Goal: Navigation & Orientation: Find specific page/section

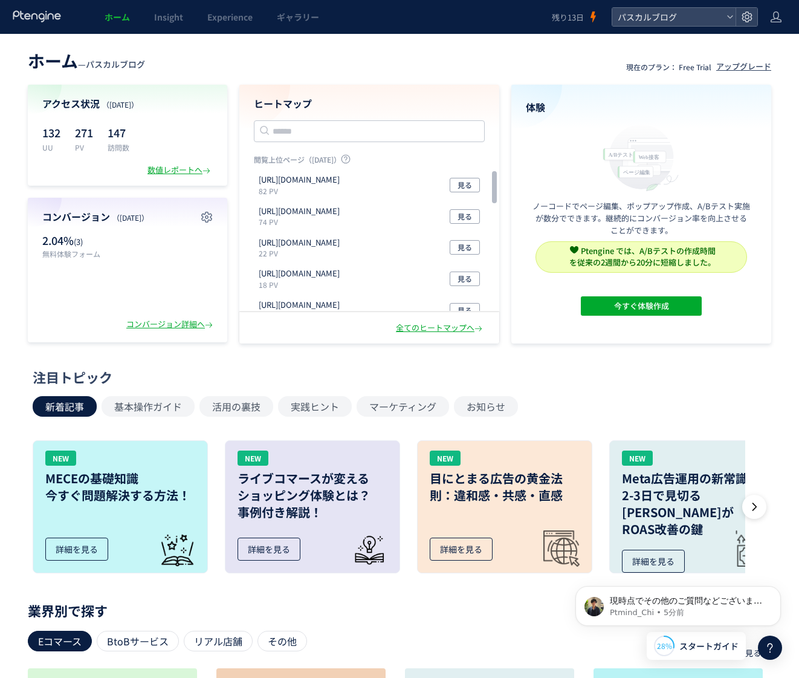
click at [682, 647] on span "スタートガイド" at bounding box center [708, 646] width 59 height 13
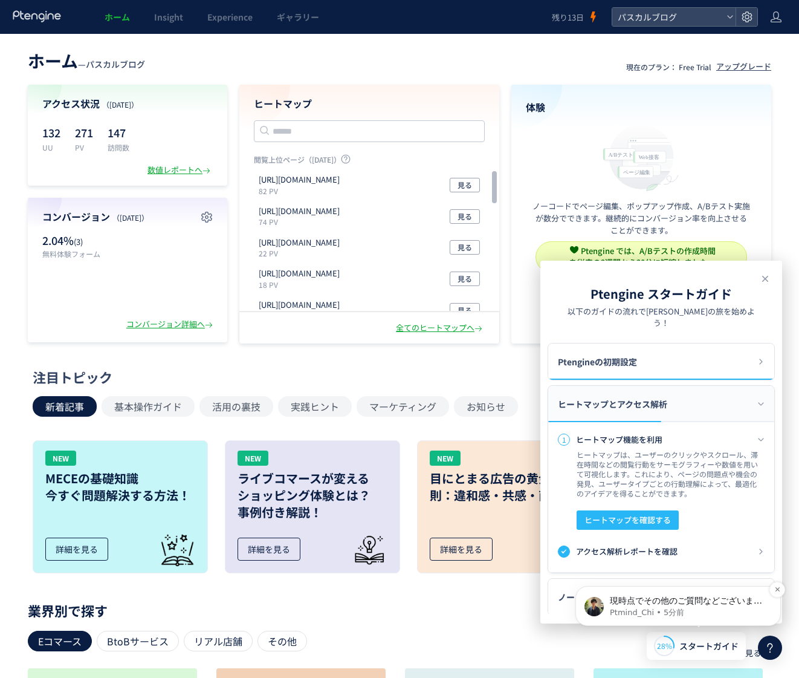
click at [647, 608] on p "Ptmind_Chi • 5分前" at bounding box center [688, 612] width 156 height 11
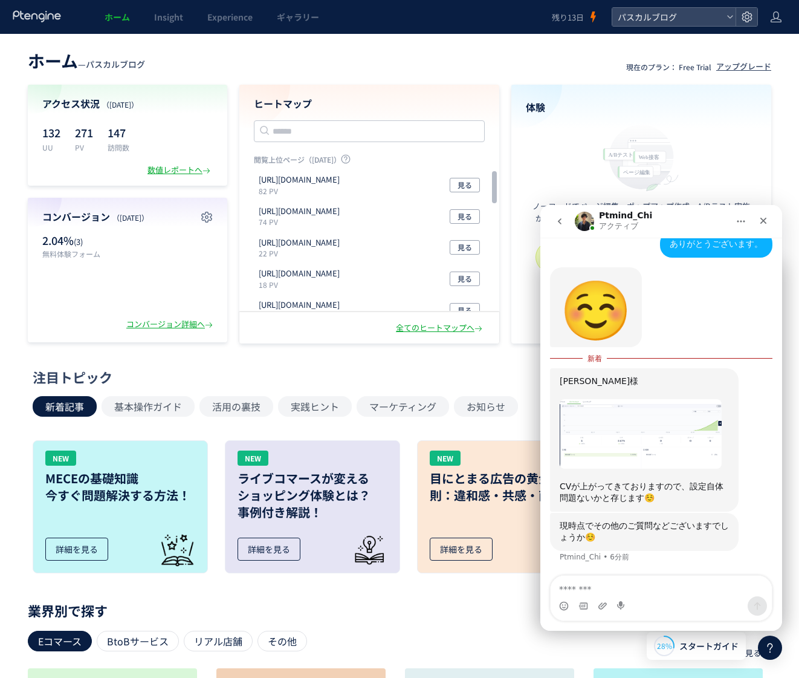
scroll to position [873, 0]
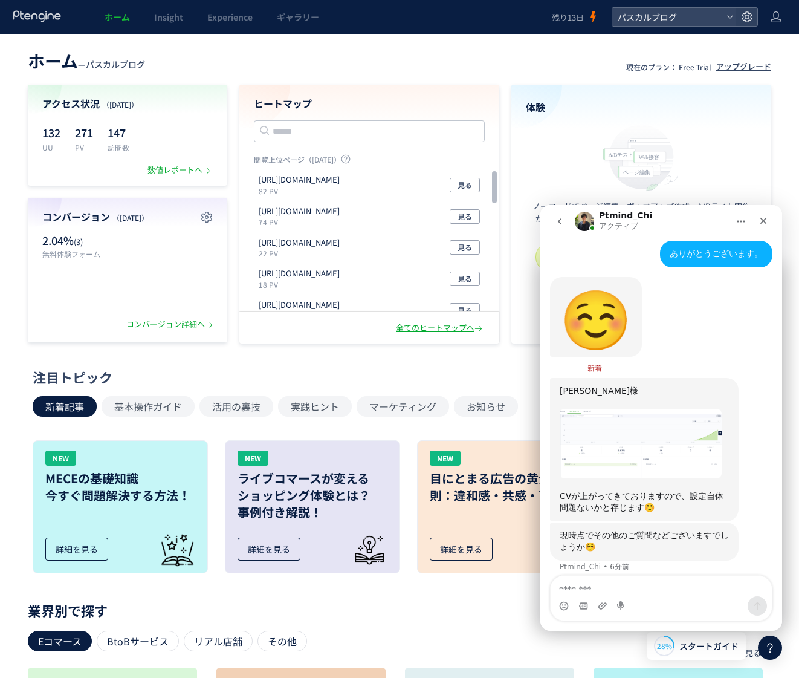
click at [635, 592] on textarea "メッセージ..." at bounding box center [661, 585] width 221 height 21
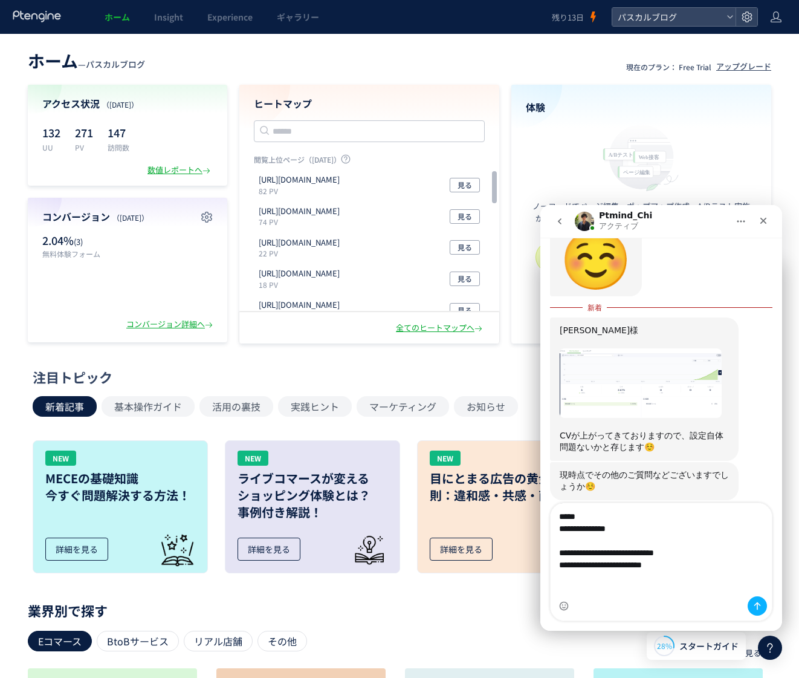
scroll to position [945, 0]
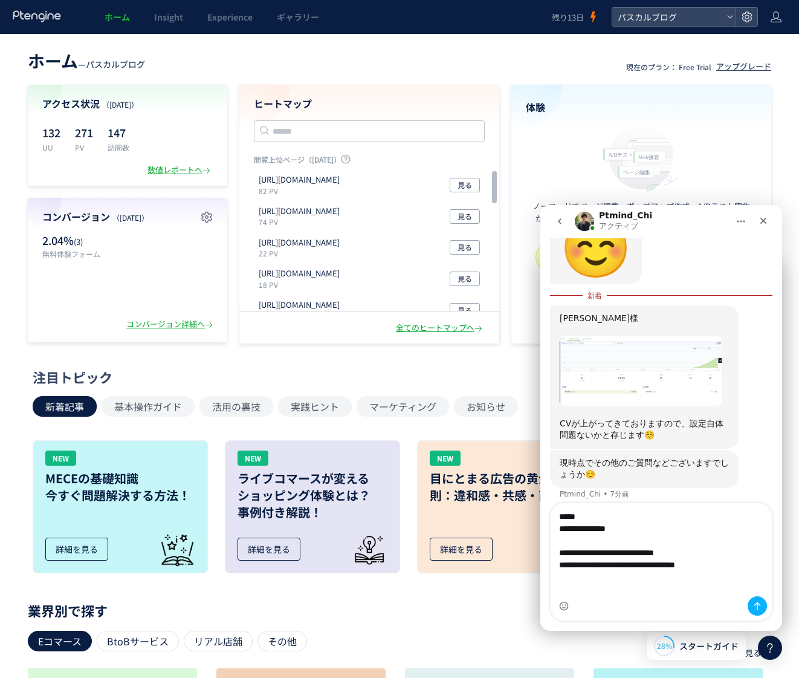
click at [652, 552] on textarea "**********" at bounding box center [661, 549] width 221 height 93
click at [690, 587] on textarea "**********" at bounding box center [661, 549] width 221 height 93
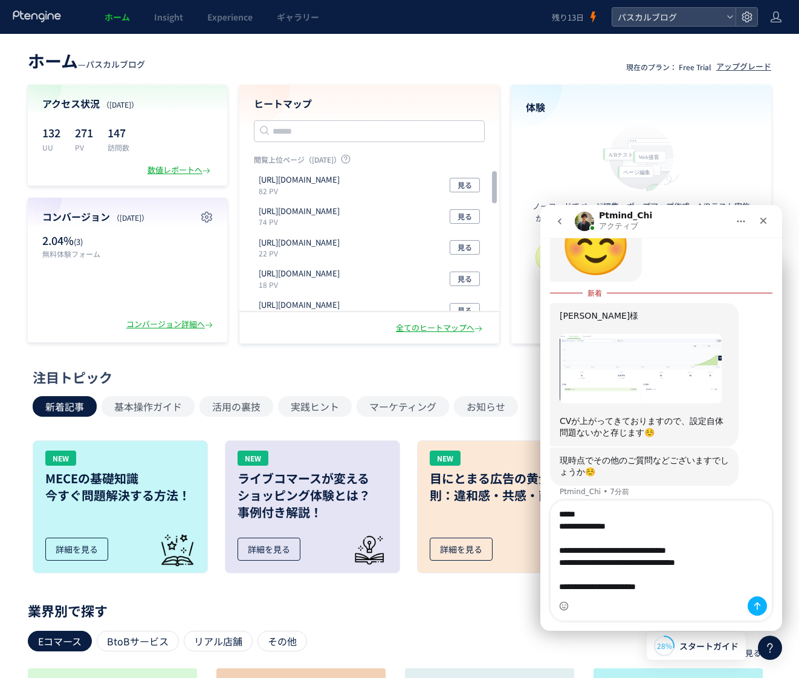
scroll to position [31, 0]
type textarea "**********"
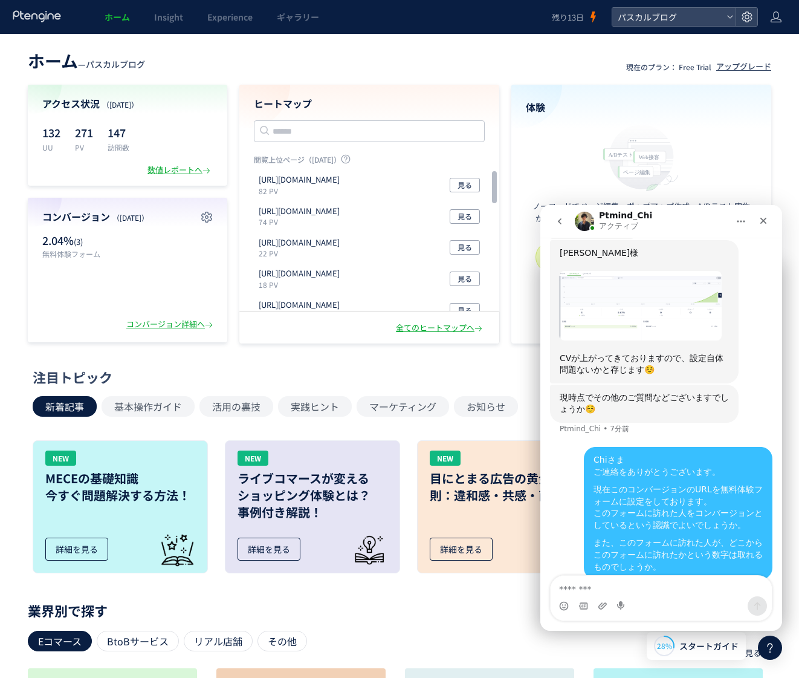
scroll to position [996, 0]
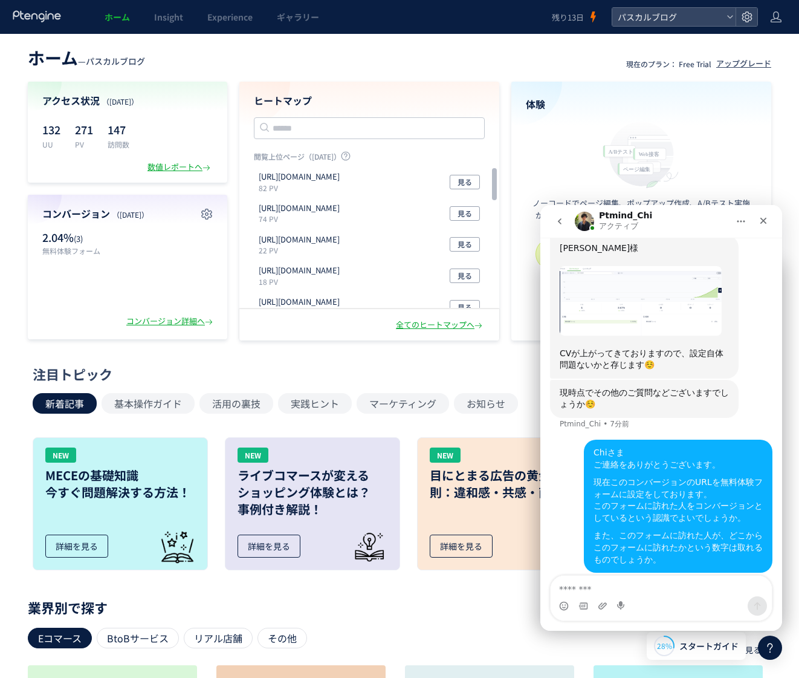
click at [351, 56] on header "ホーム — パスカルブログ 現在のプラン： Free Trial アップグレード" at bounding box center [400, 56] width 744 height 27
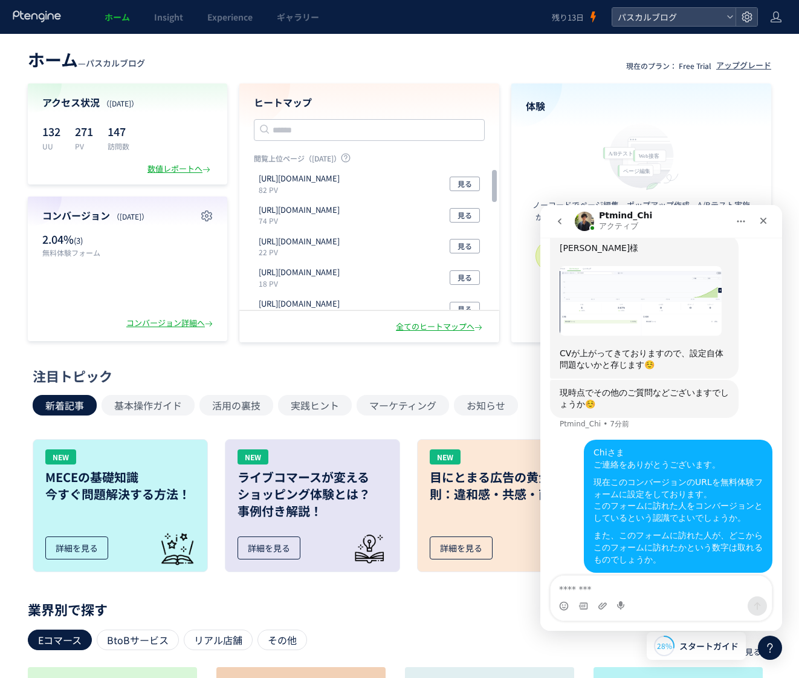
scroll to position [3, 0]
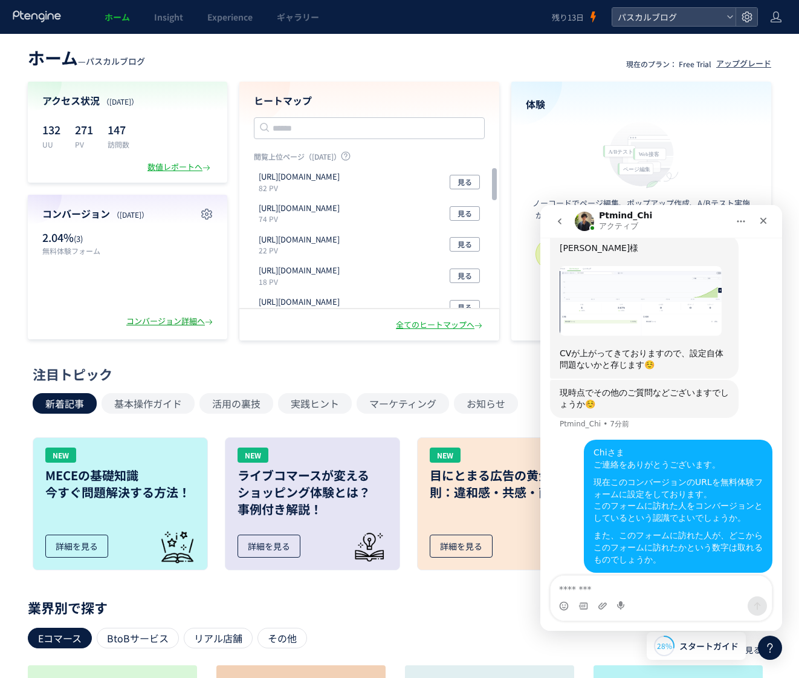
click at [178, 319] on div "コンバージョン詳細へ" at bounding box center [170, 321] width 89 height 11
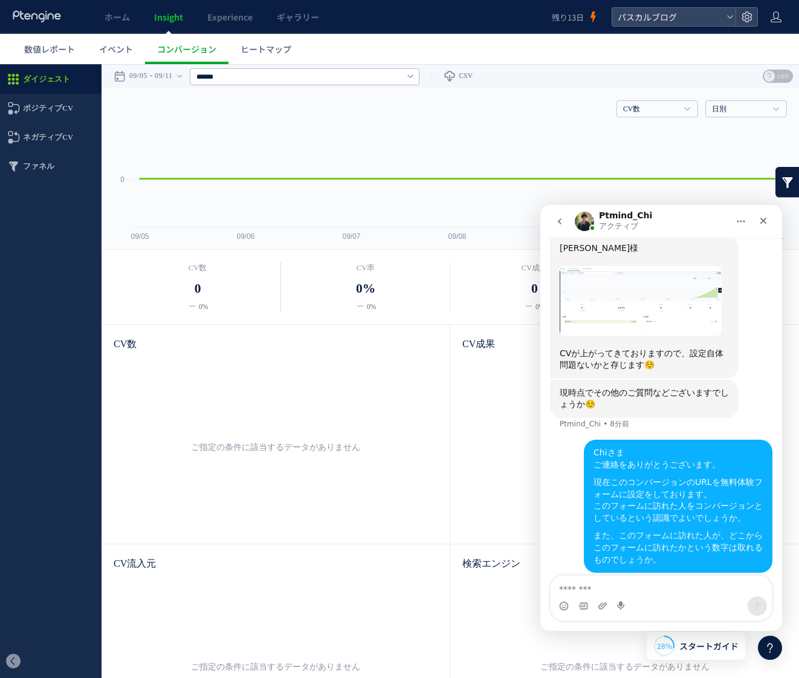
click at [647, 313] on img "Ptmind_Chiさんから新しいメッセージが届きました…" at bounding box center [641, 300] width 162 height 69
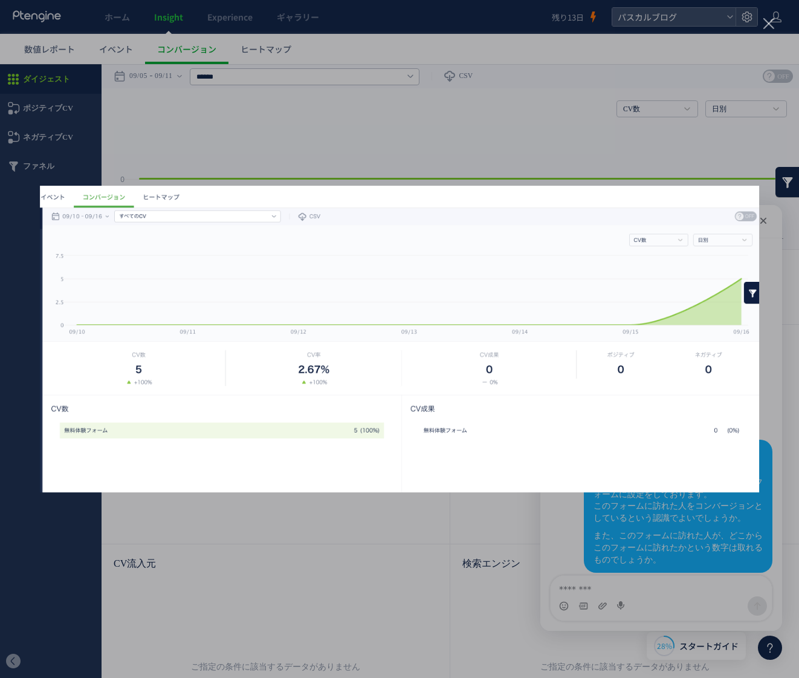
click at [694, 156] on div "Intercom Messenger" at bounding box center [399, 339] width 799 height 678
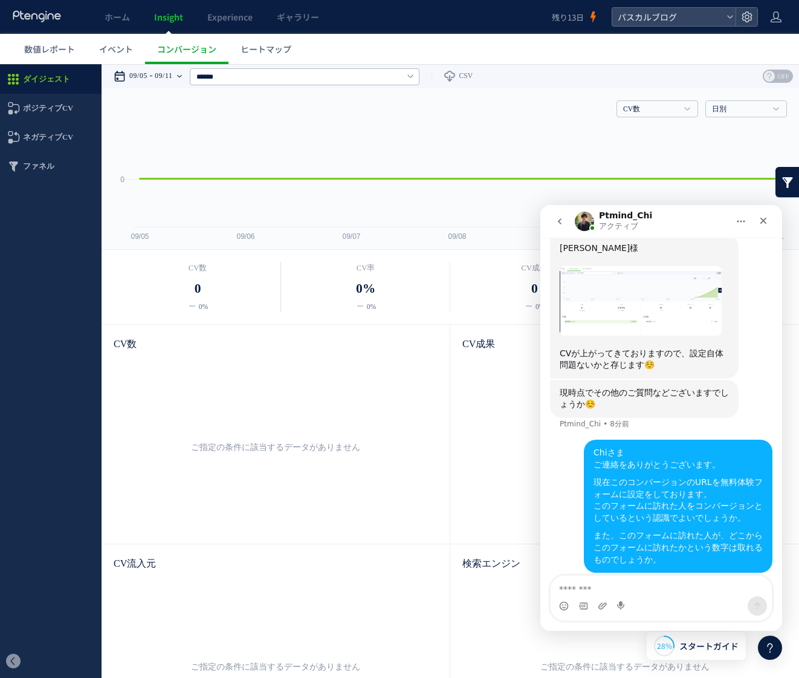
click at [182, 75] on icon at bounding box center [179, 76] width 5 height 2
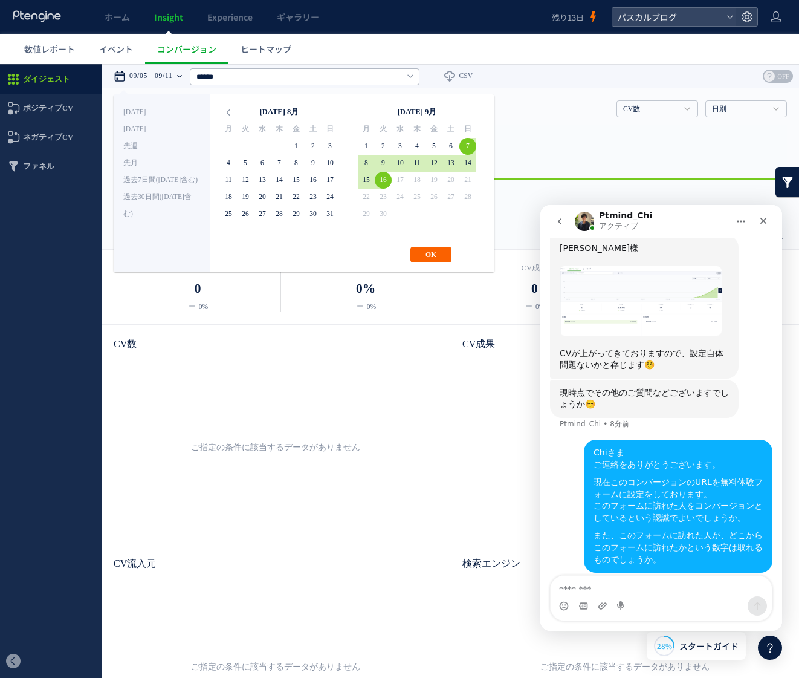
click at [433, 253] on button "OK" at bounding box center [430, 255] width 41 height 16
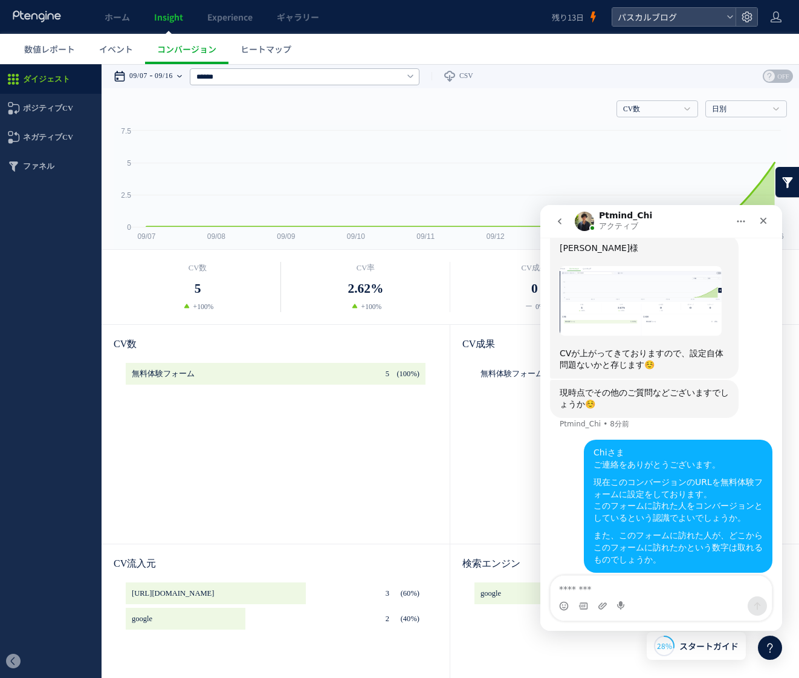
click at [138, 78] on time "09/07" at bounding box center [138, 76] width 18 height 24
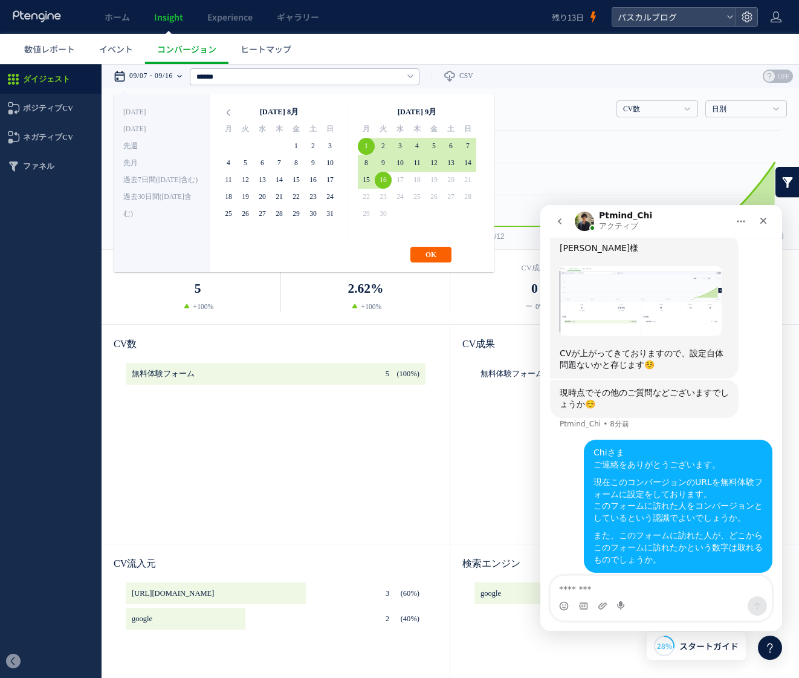
click at [439, 253] on button "OK" at bounding box center [430, 255] width 41 height 16
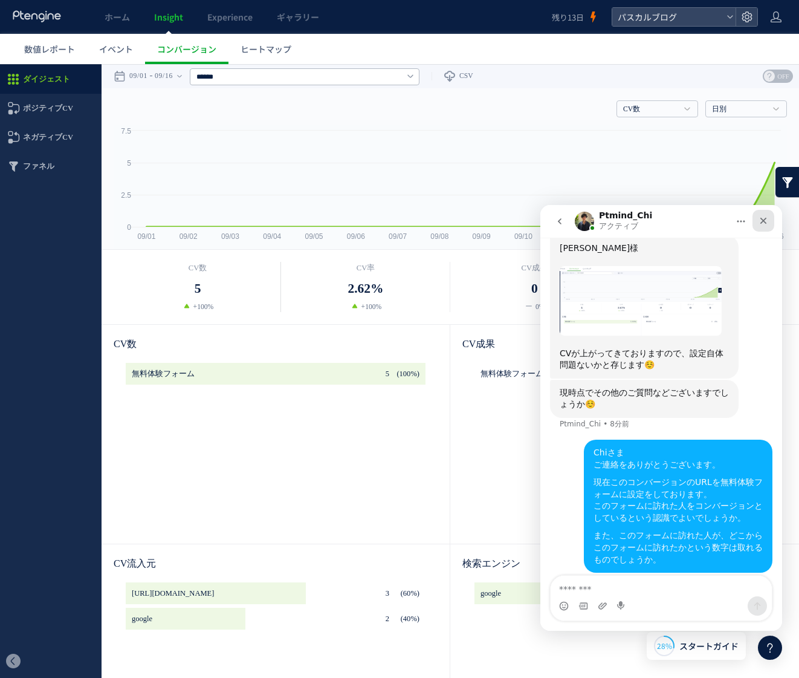
click at [760, 223] on icon "クローズ" at bounding box center [764, 221] width 10 height 10
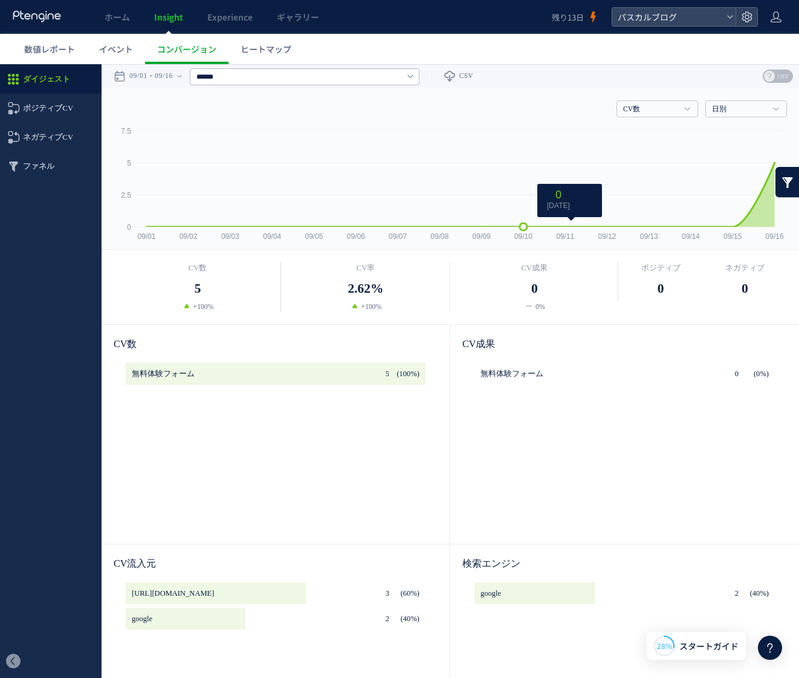
scroll to position [996, 0]
click at [198, 374] on use at bounding box center [203, 373] width 11 height 9
type input "********"
click at [306, 478] on div at bounding box center [276, 447] width 300 height 169
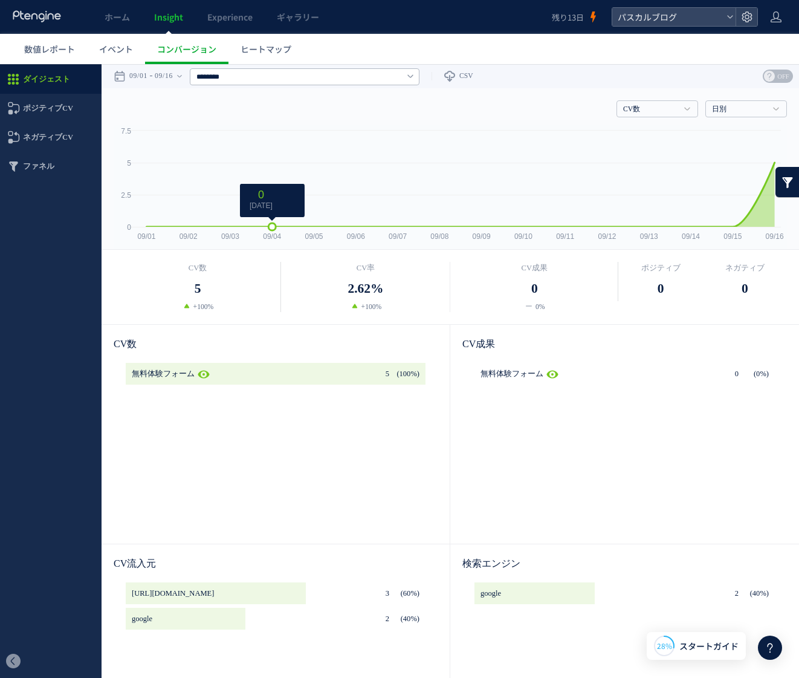
scroll to position [1, 0]
click at [269, 53] on span "ヒートマップ" at bounding box center [266, 49] width 51 height 12
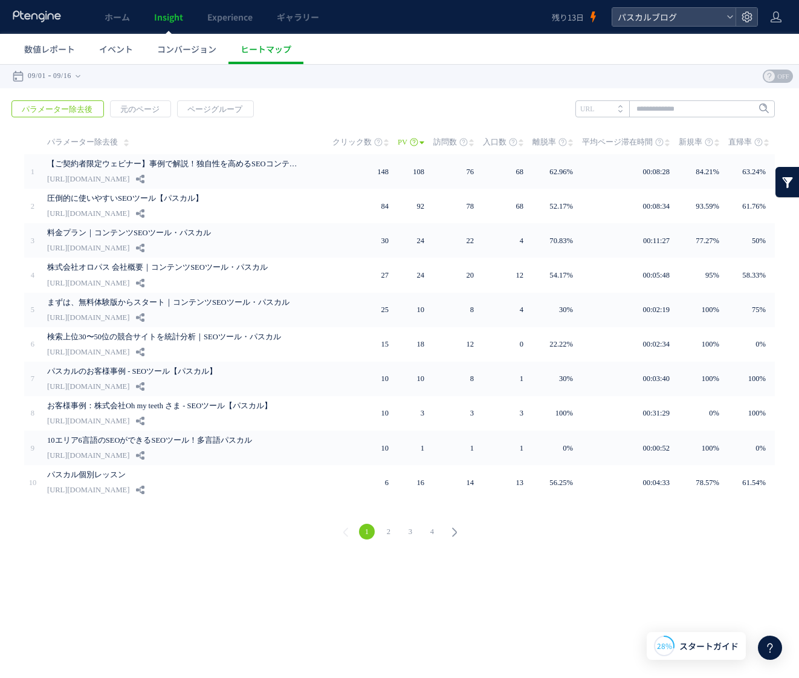
click at [385, 530] on link "2" at bounding box center [389, 531] width 16 height 16
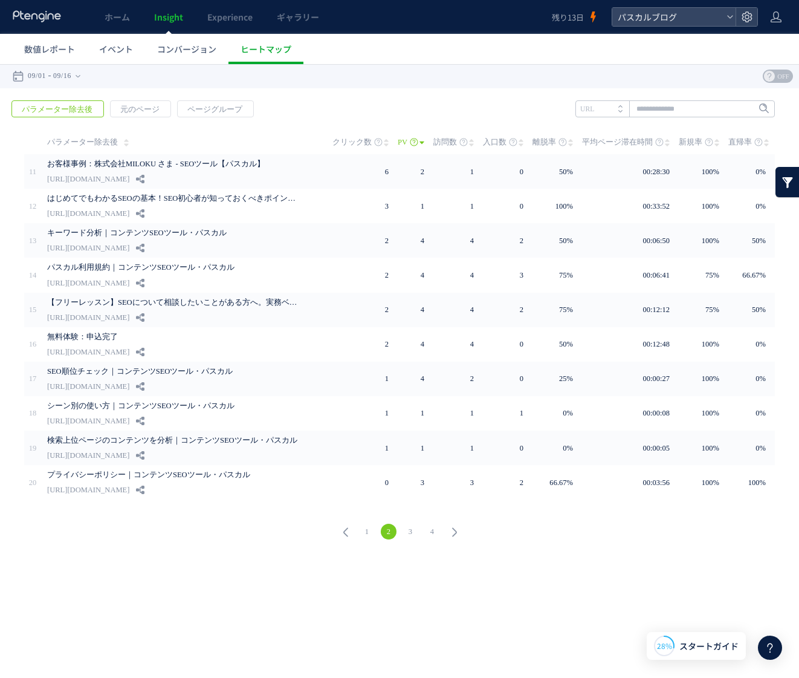
click at [390, 531] on link "2" at bounding box center [389, 531] width 16 height 16
click at [410, 530] on link "3" at bounding box center [411, 531] width 16 height 16
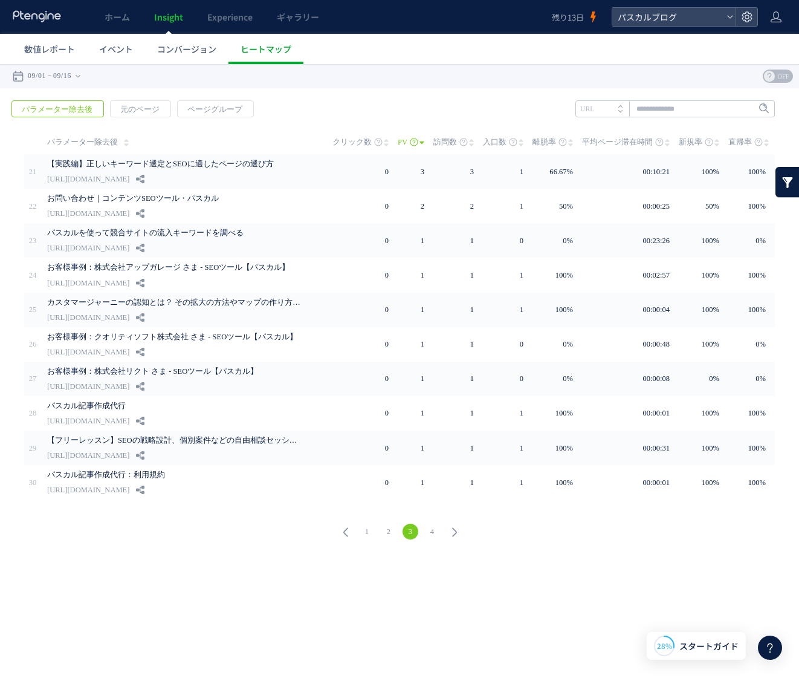
click at [392, 531] on link "2" at bounding box center [389, 531] width 16 height 16
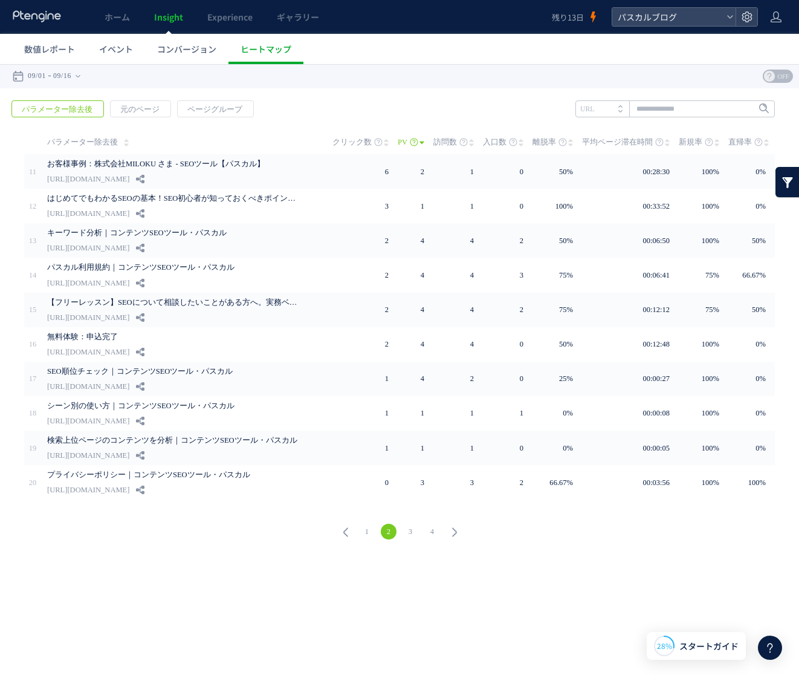
click at [408, 531] on link "3" at bounding box center [411, 531] width 16 height 16
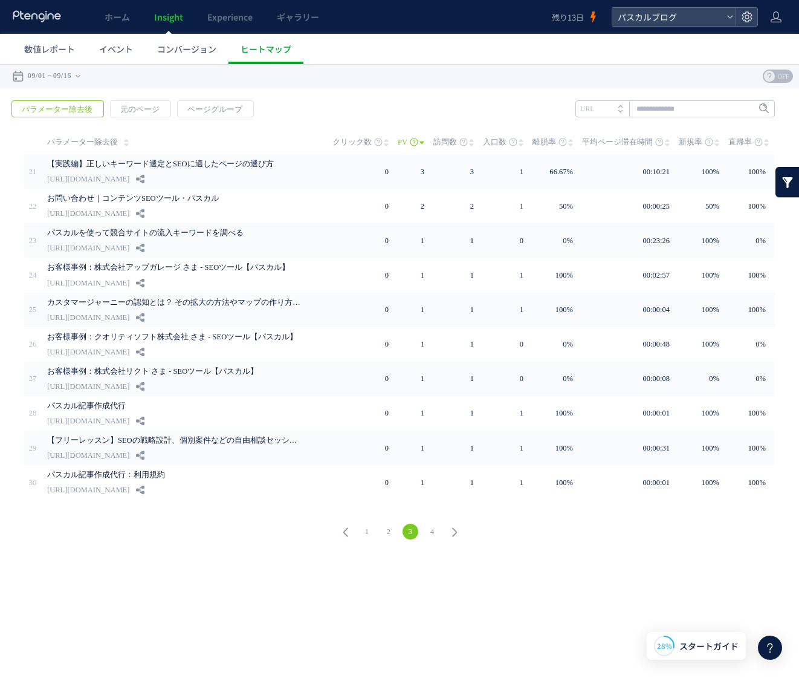
click at [436, 531] on link "4" at bounding box center [432, 531] width 16 height 16
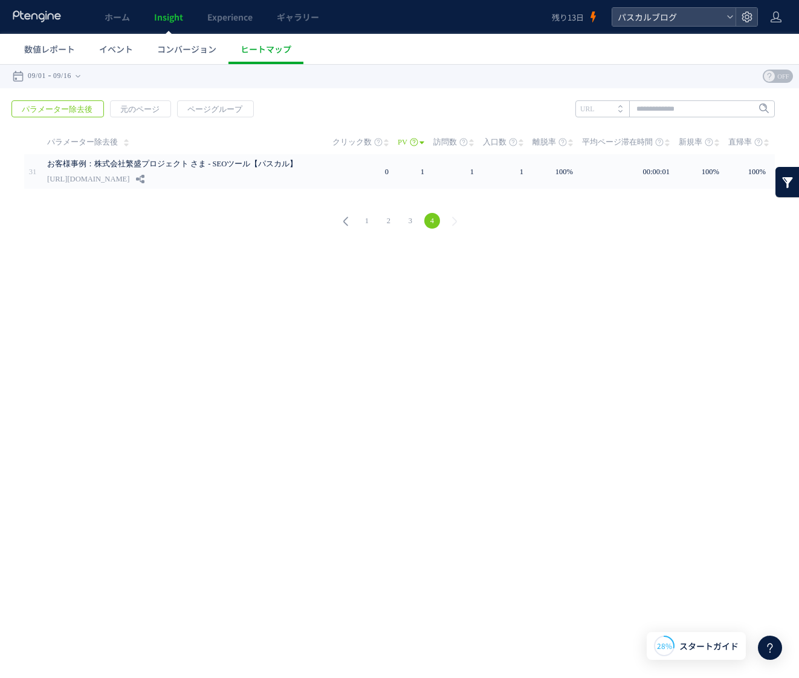
click at [346, 220] on icon at bounding box center [345, 221] width 17 height 17
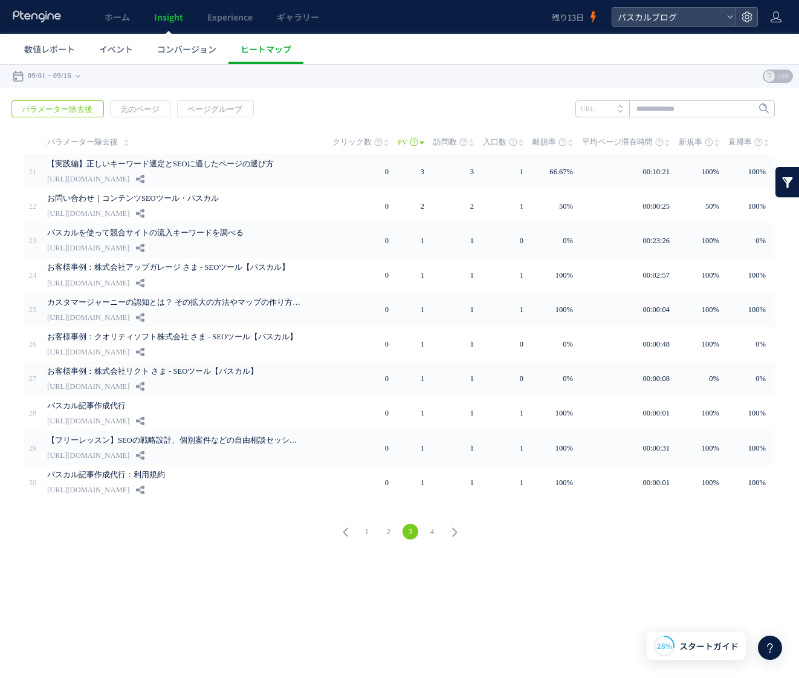
click at [287, 550] on div "1 2 3 4" at bounding box center [399, 533] width 775 height 44
click at [138, 106] on span "元のページ" at bounding box center [140, 109] width 59 height 17
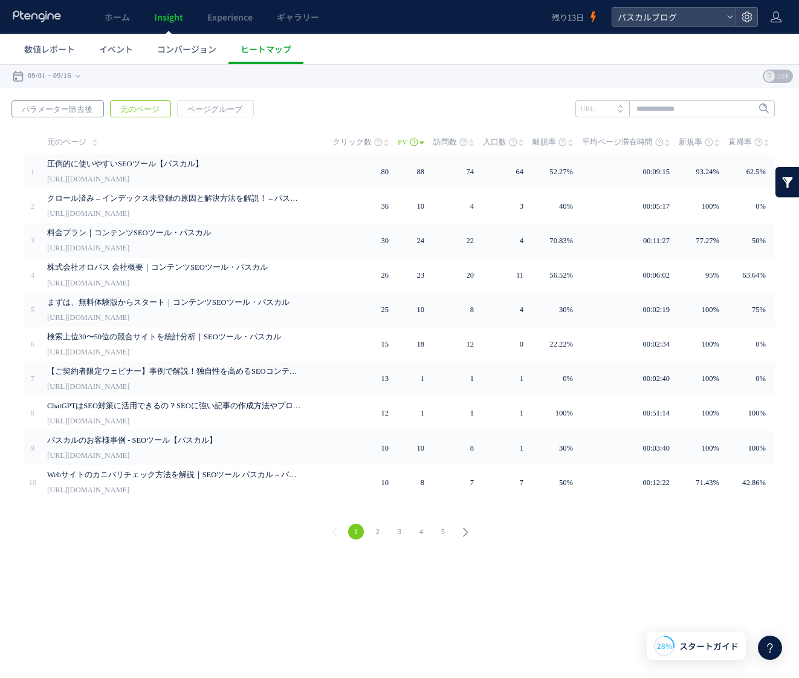
click at [40, 105] on span "パラメーター除去後" at bounding box center [57, 109] width 90 height 17
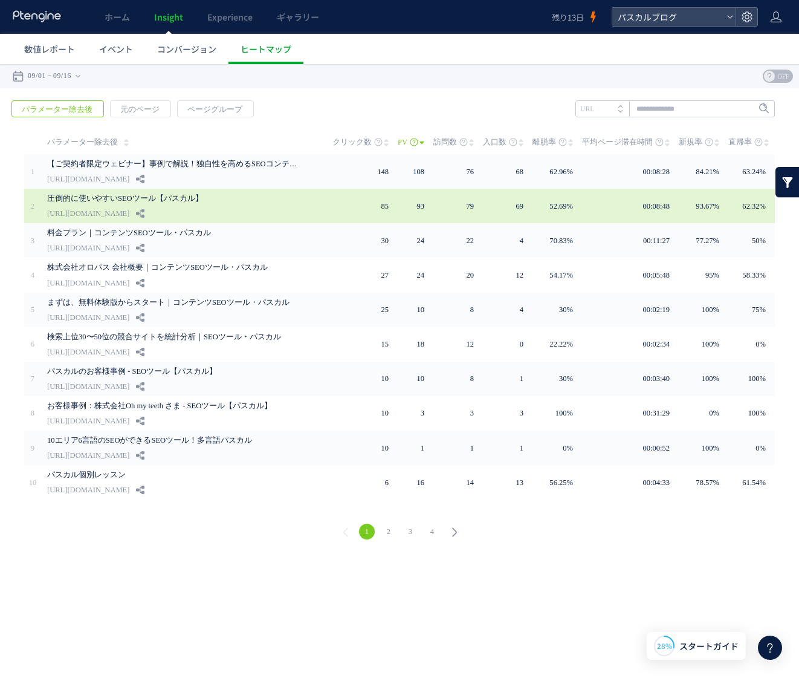
click at [90, 212] on link "[URL][DOMAIN_NAME]" at bounding box center [88, 213] width 82 height 15
